Goal: Information Seeking & Learning: Compare options

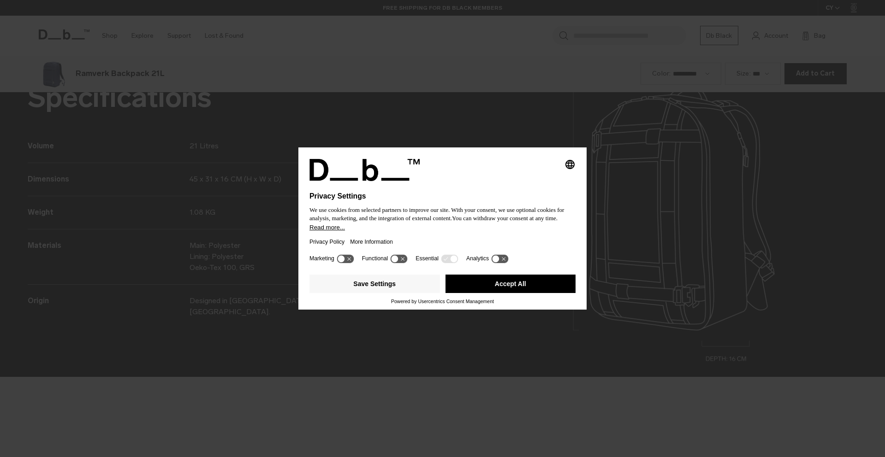
scroll to position [1372, 0]
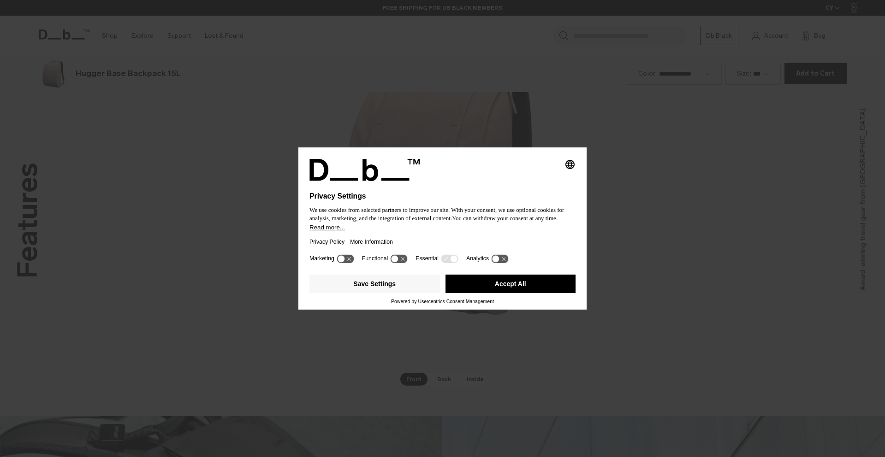
scroll to position [1372, 0]
